Goal: Navigation & Orientation: Find specific page/section

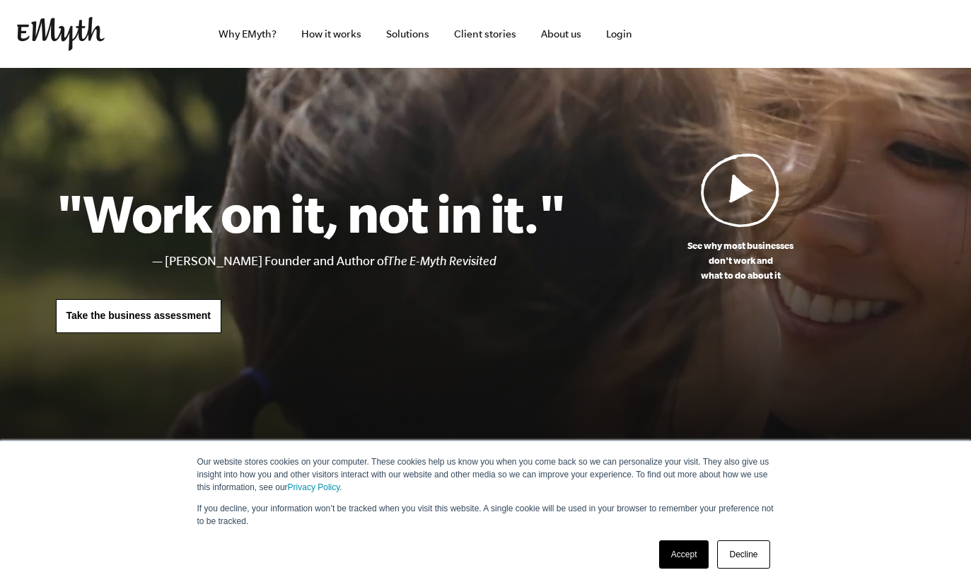
click at [680, 555] on link "Accept" at bounding box center [684, 554] width 50 height 28
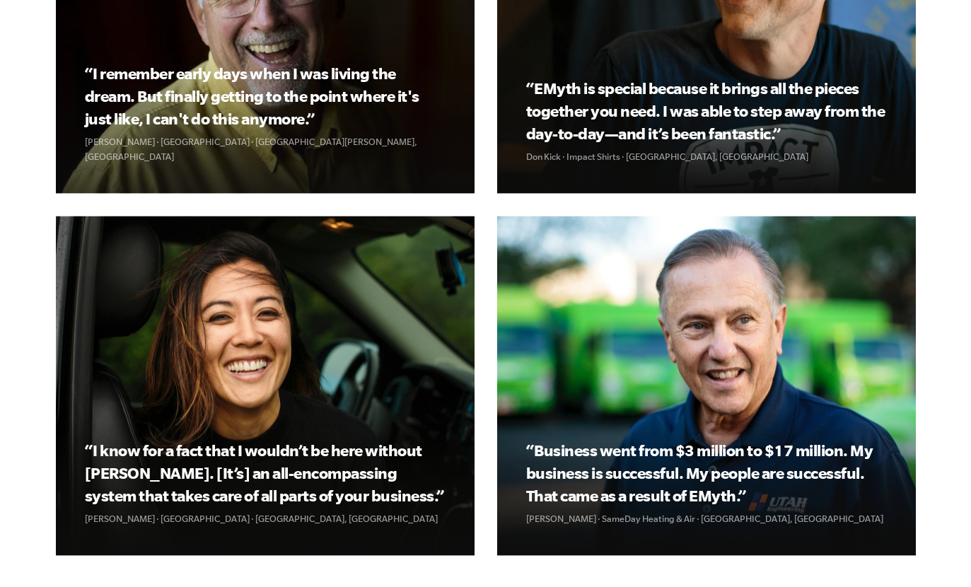
scroll to position [1750, 0]
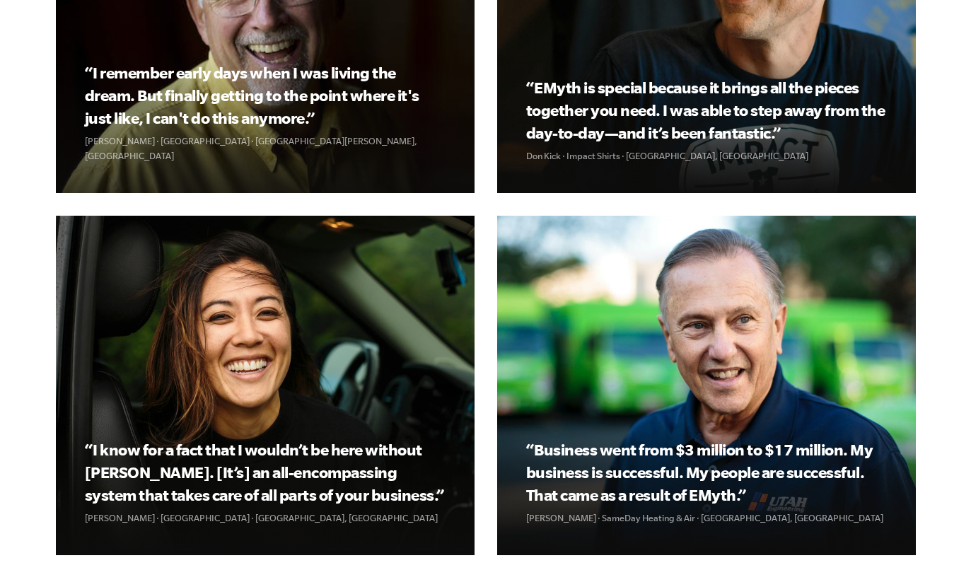
click at [777, 527] on div "“Business went from $3 million to $17 million. My business is successful. My pe…" at bounding box center [706, 385] width 419 height 339
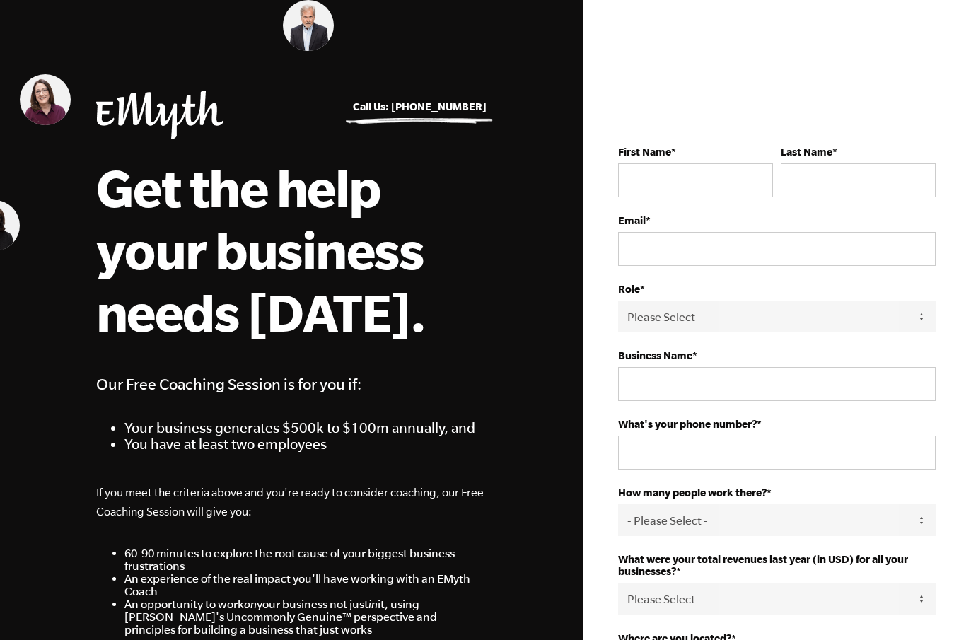
click at [915, 321] on select "Please Select Owner Partner / Co-Owner Executive Employee / Other" at bounding box center [777, 317] width 318 height 32
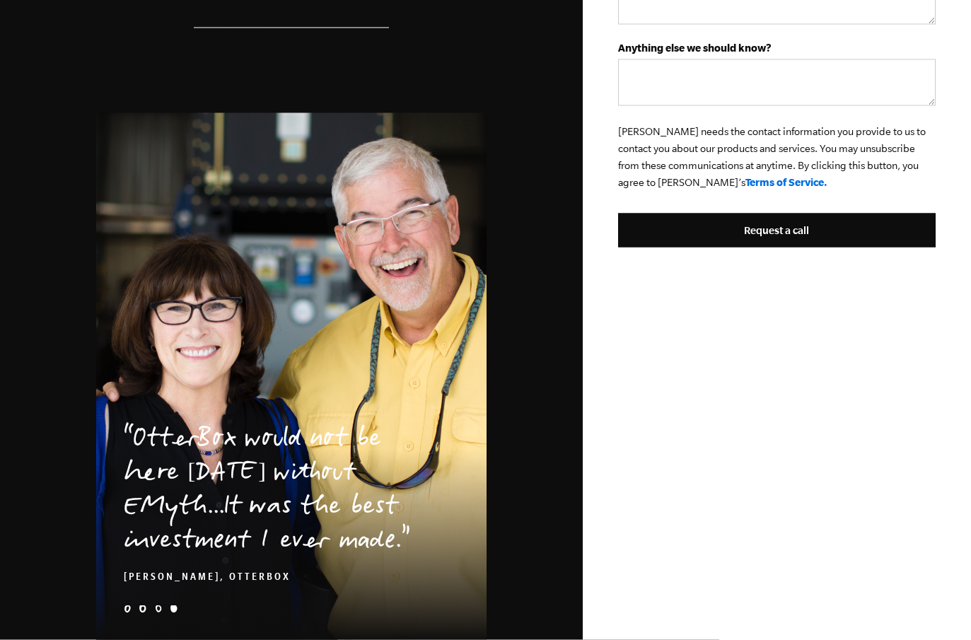
scroll to position [740, 0]
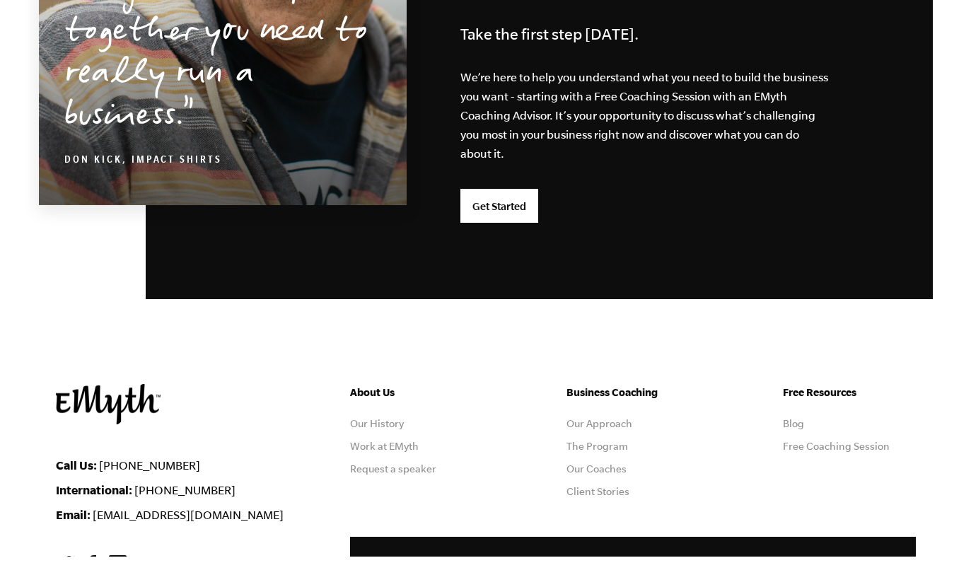
scroll to position [3592, 0]
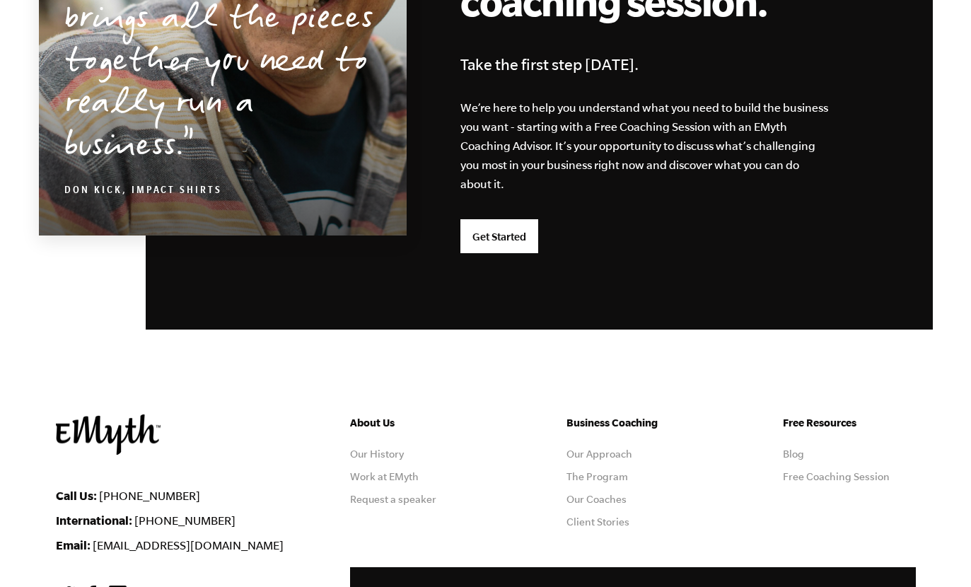
click at [115, 586] on img at bounding box center [118, 595] width 18 height 18
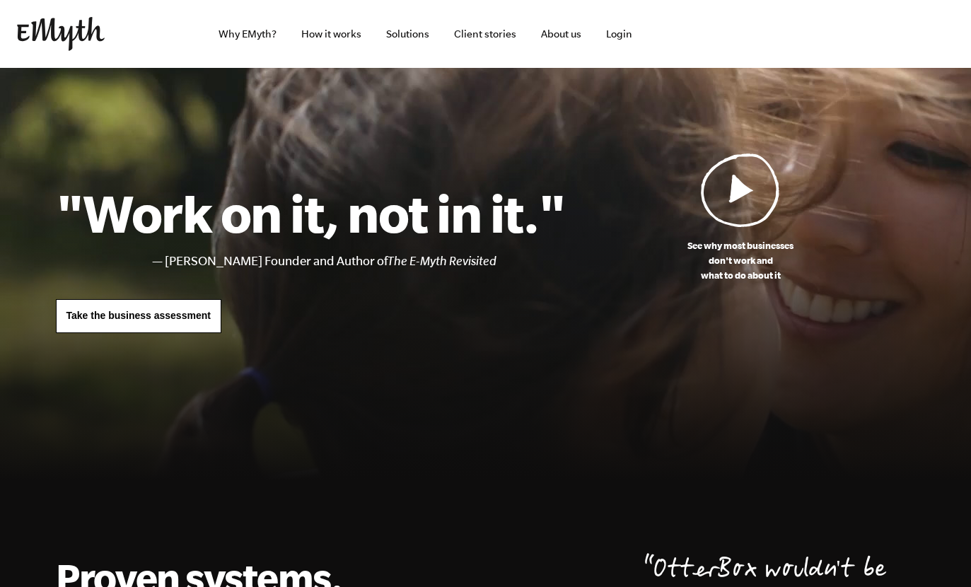
click at [412, 39] on link "Solutions" at bounding box center [408, 34] width 66 height 68
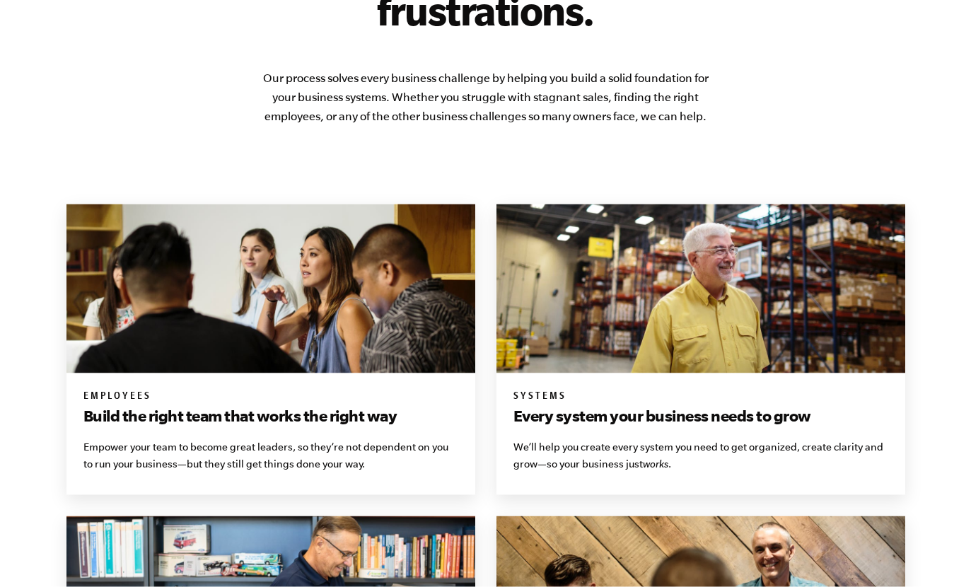
scroll to position [851, 0]
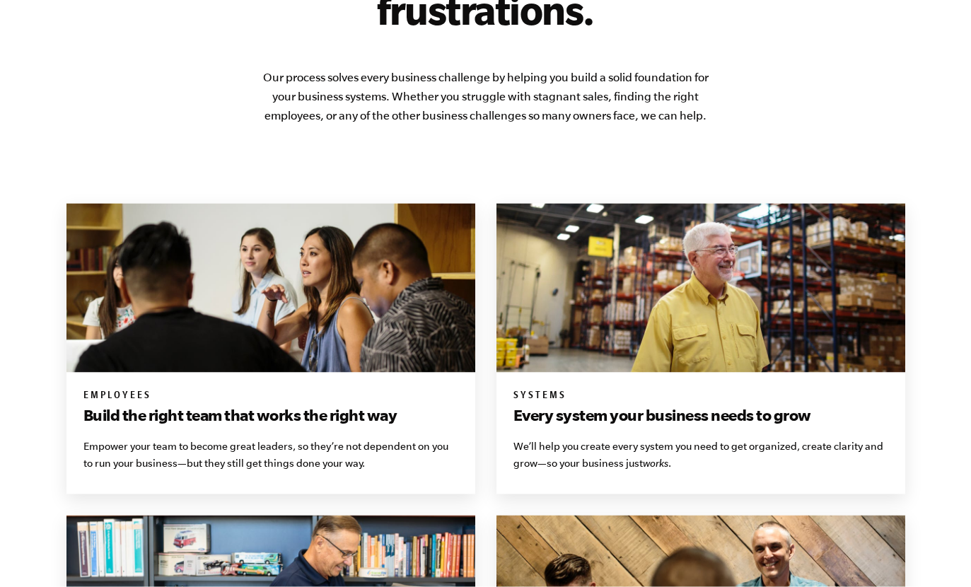
click at [794, 407] on h3 "Every system your business needs to grow" at bounding box center [700, 415] width 375 height 23
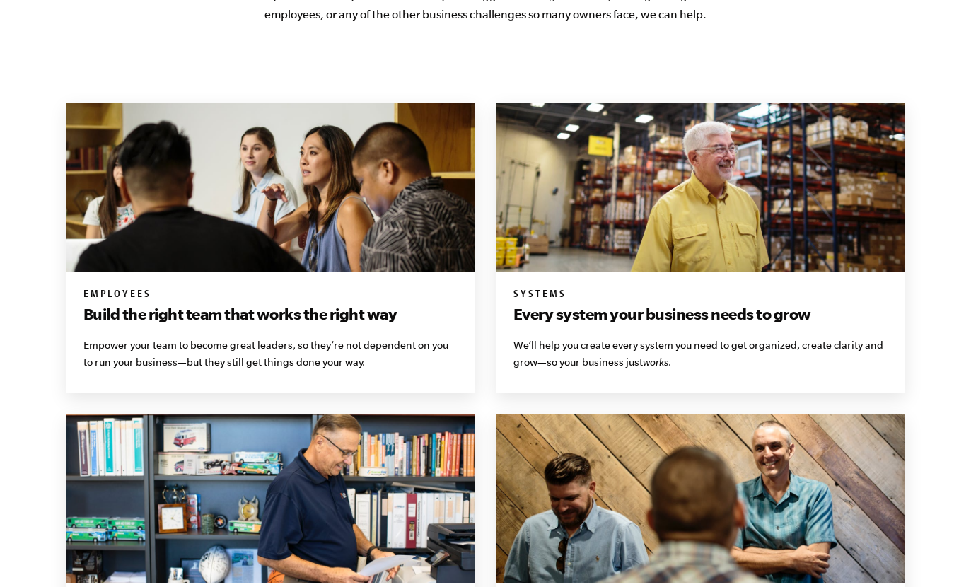
scroll to position [945, 0]
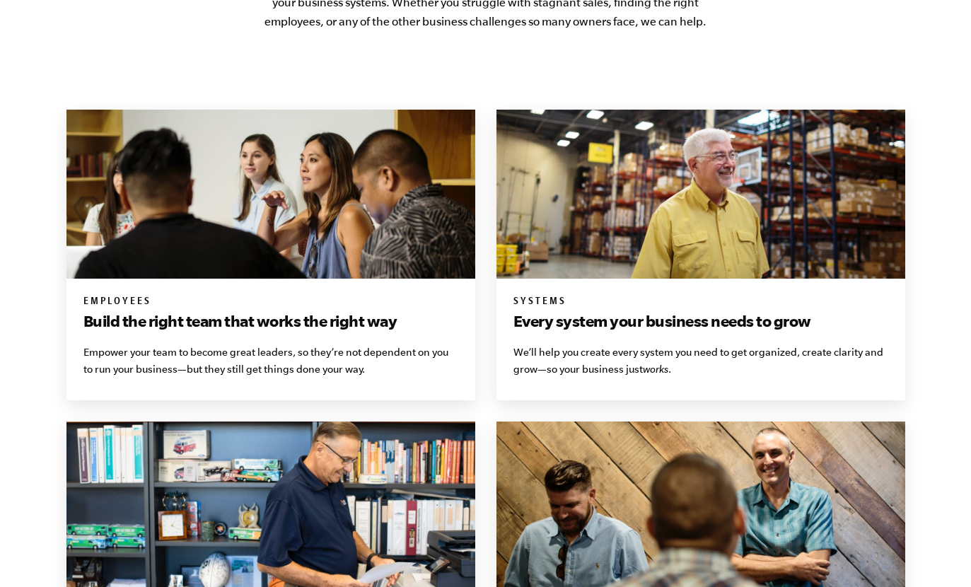
click at [743, 265] on img at bounding box center [700, 194] width 409 height 169
click at [709, 315] on h3 "Every system your business needs to grow" at bounding box center [700, 321] width 375 height 23
click at [716, 318] on h3 "Every system your business needs to grow" at bounding box center [700, 321] width 375 height 23
click at [803, 245] on img at bounding box center [700, 194] width 409 height 169
click at [803, 244] on img at bounding box center [700, 194] width 409 height 169
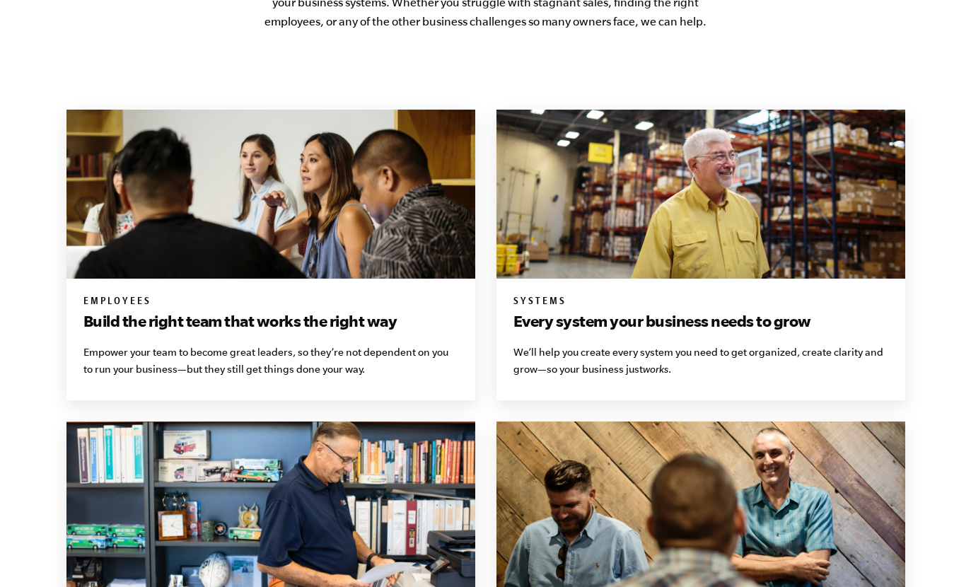
click at [804, 248] on img at bounding box center [700, 194] width 409 height 169
click at [741, 310] on h3 "Every system your business needs to grow" at bounding box center [700, 321] width 375 height 23
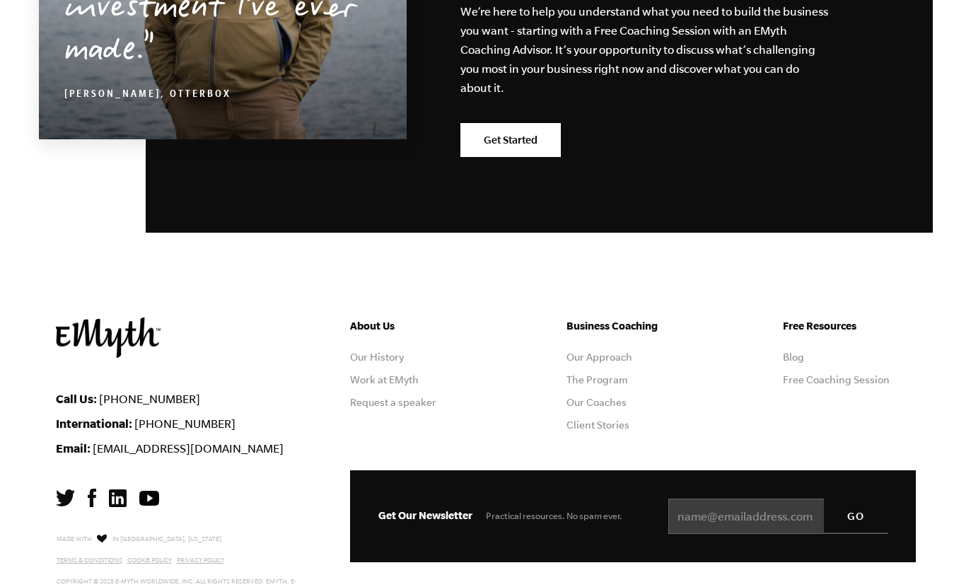
scroll to position [2494, 0]
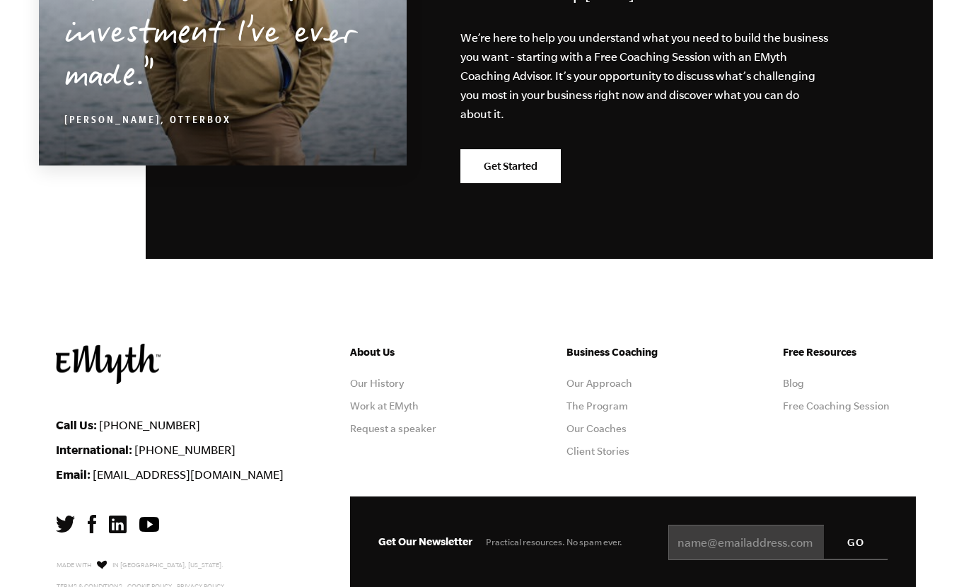
click at [609, 423] on link "Our Coaches" at bounding box center [596, 428] width 60 height 11
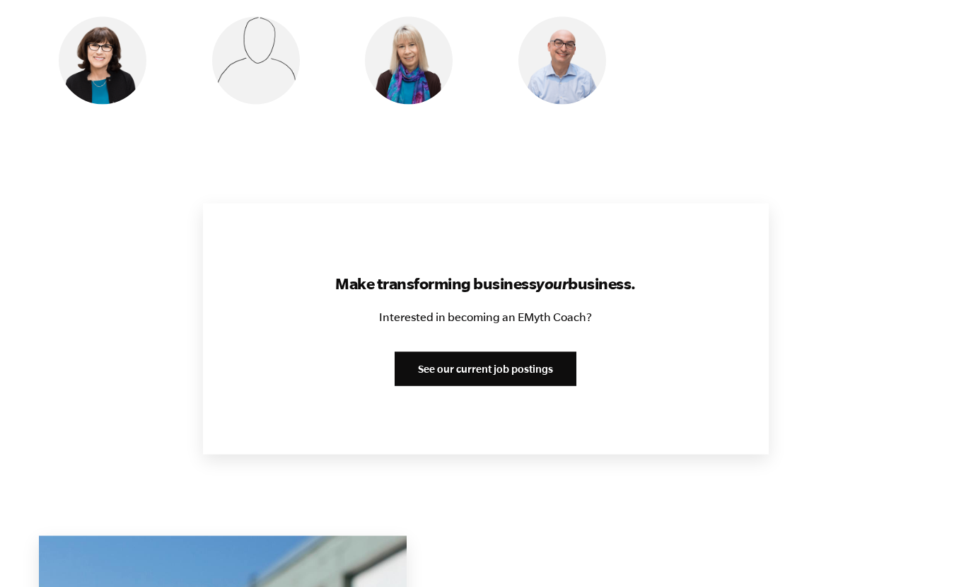
scroll to position [1579, 0]
click at [542, 351] on link "See our current job postings" at bounding box center [486, 368] width 182 height 34
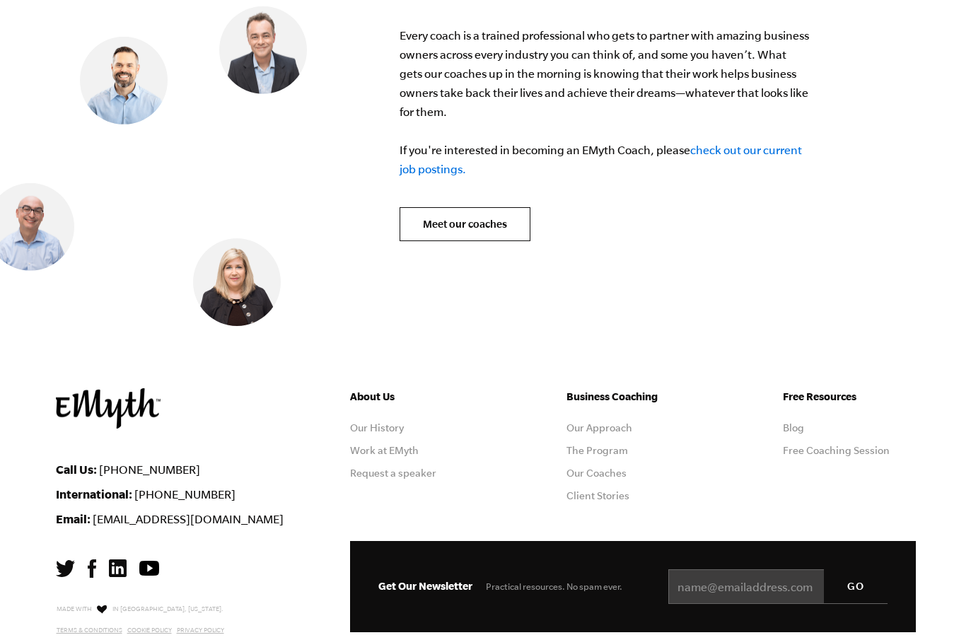
scroll to position [5718, 0]
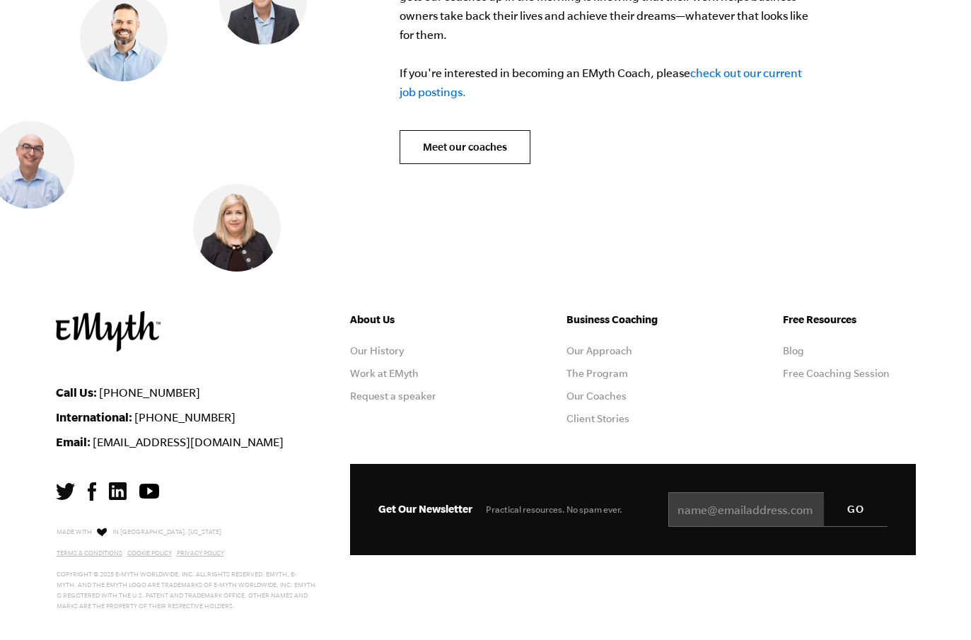
click at [408, 368] on link "Work at EMyth" at bounding box center [384, 373] width 69 height 11
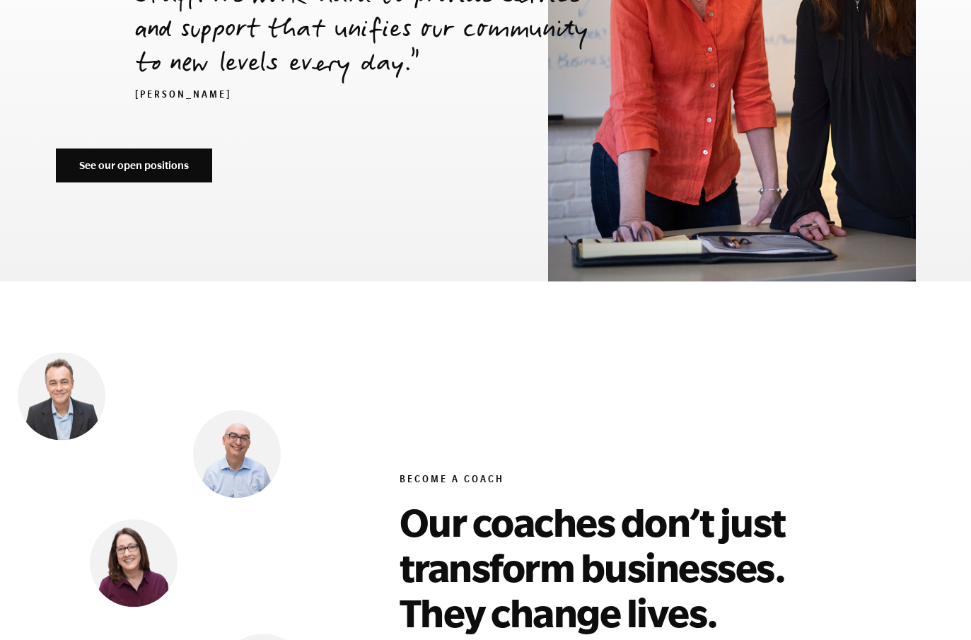
scroll to position [5002, 0]
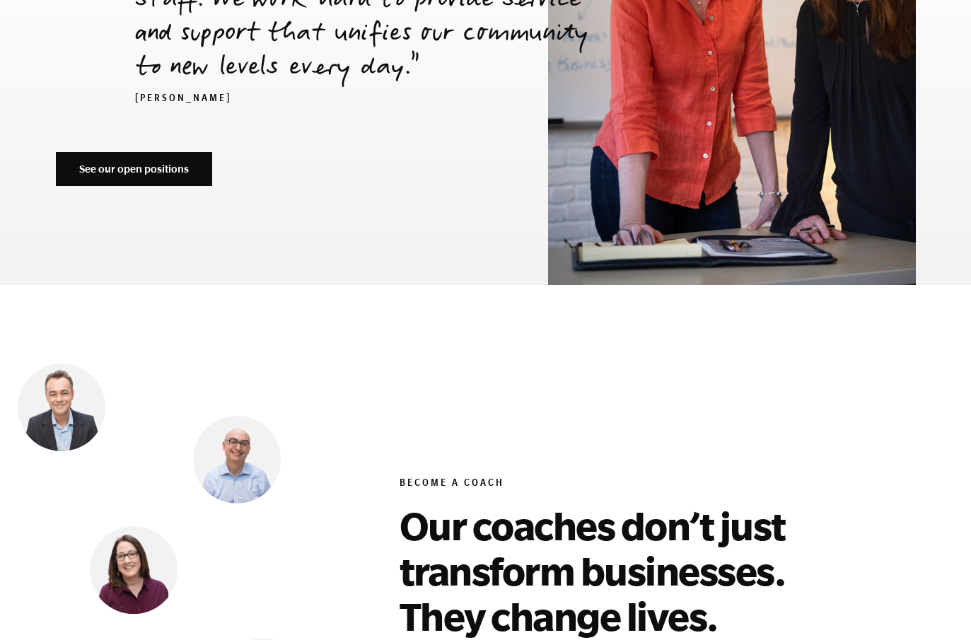
click at [142, 152] on link "See our open positions" at bounding box center [134, 169] width 156 height 34
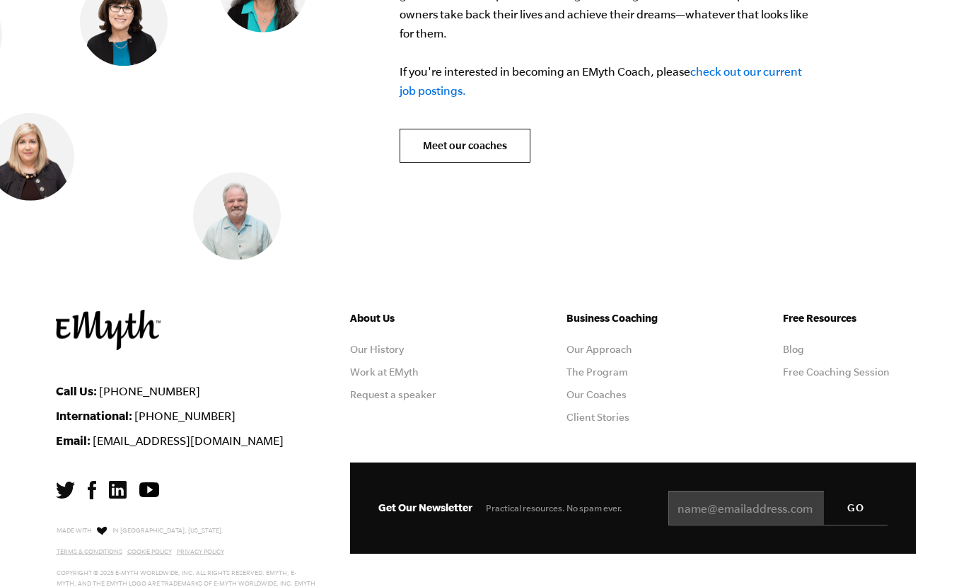
scroll to position [5718, 0]
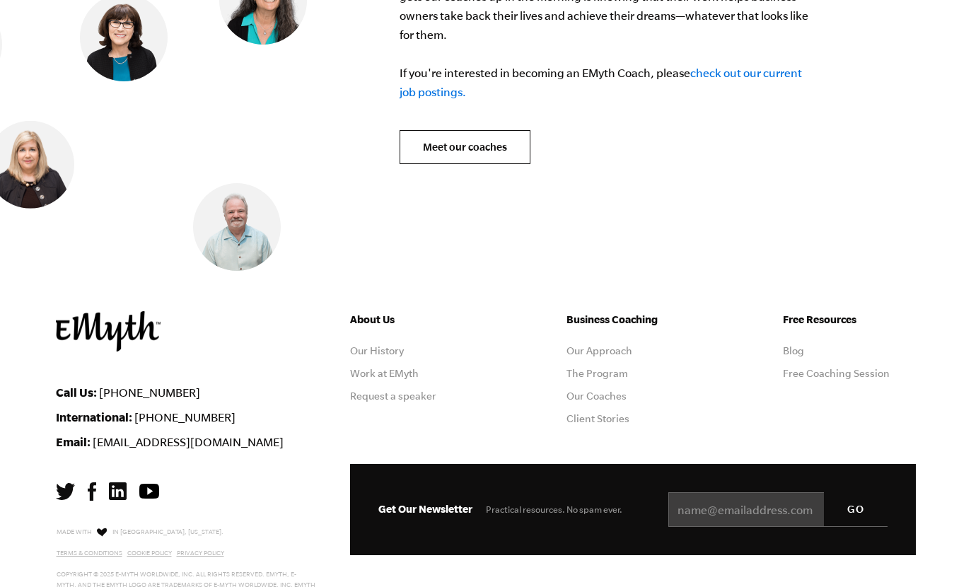
click at [801, 345] on link "Blog" at bounding box center [793, 350] width 21 height 11
